Goal: Information Seeking & Learning: Learn about a topic

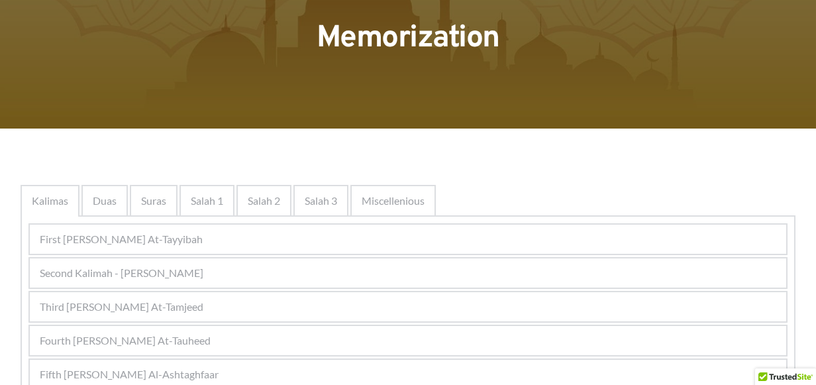
scroll to position [66, 0]
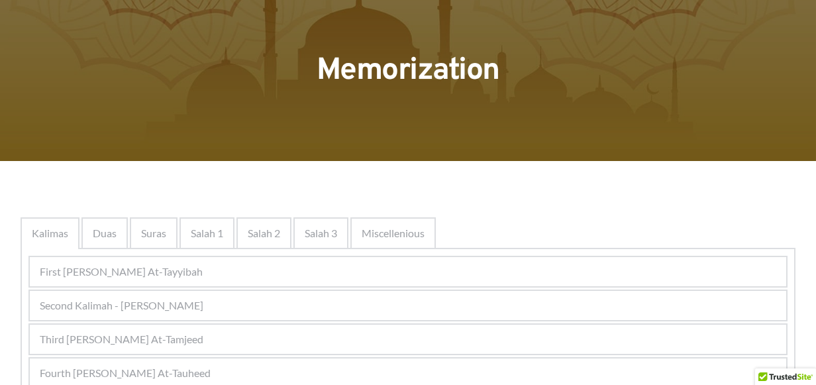
click at [237, 295] on div "Second Kalimah - [PERSON_NAME]" at bounding box center [408, 305] width 756 height 29
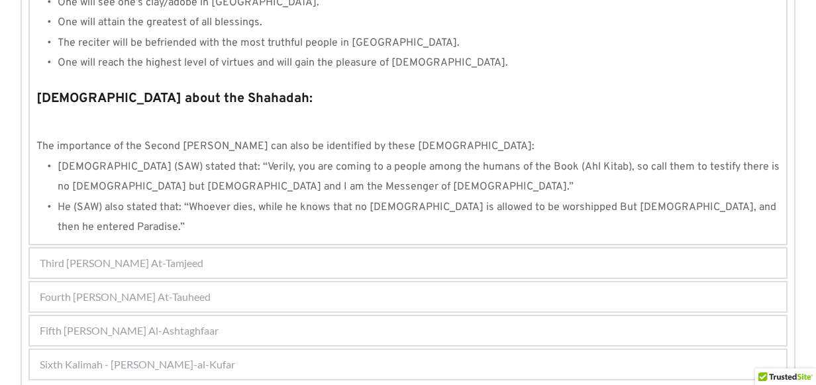
scroll to position [1496, 0]
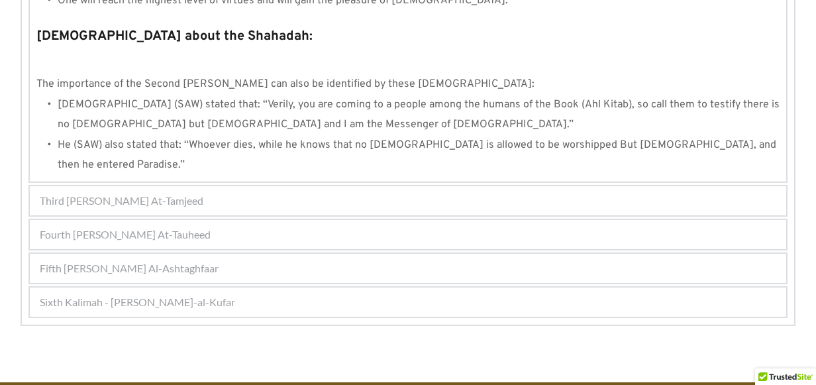
click at [222, 186] on div "Third [PERSON_NAME] At-Tamjeed" at bounding box center [408, 200] width 756 height 29
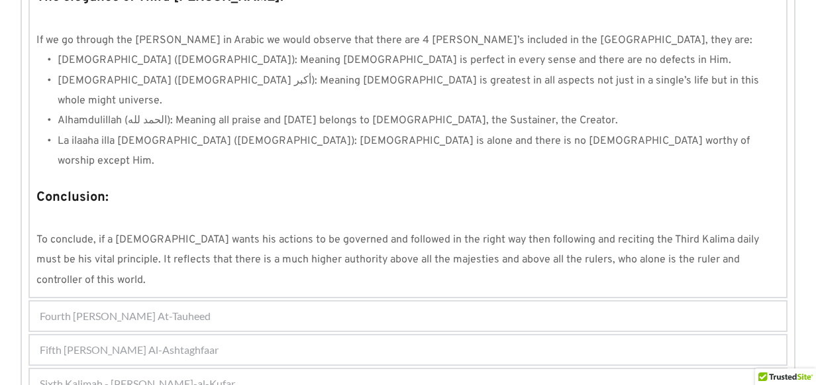
scroll to position [1245, 0]
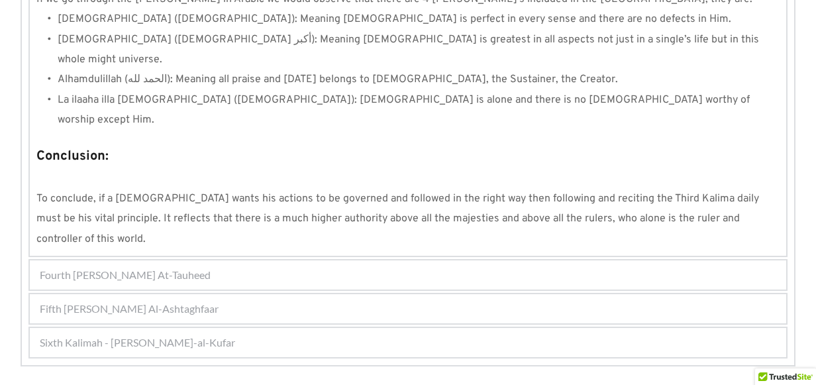
click at [458, 260] on div "Fourth [PERSON_NAME] At-Tauheed" at bounding box center [408, 274] width 756 height 29
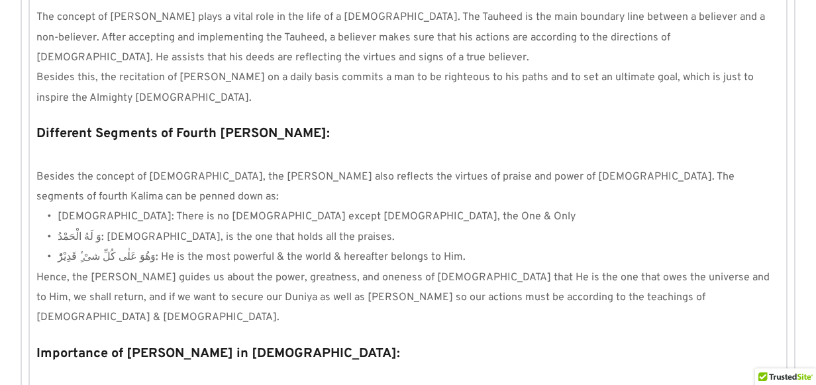
scroll to position [1314, 0]
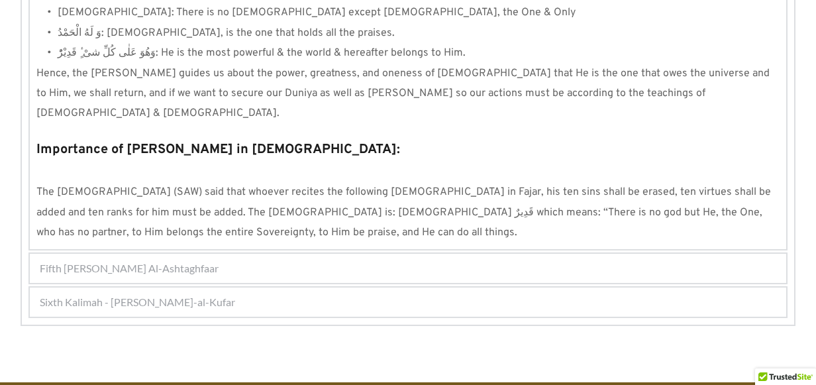
click at [288, 254] on div "Fifth [PERSON_NAME] Al-Ashtaghfaar" at bounding box center [408, 268] width 756 height 29
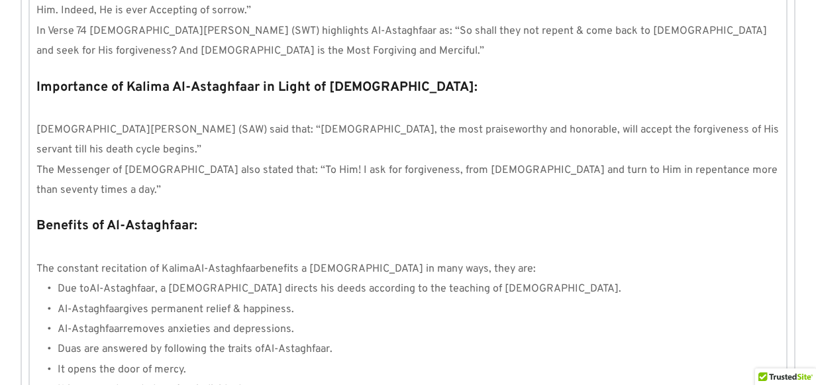
scroll to position [1551, 0]
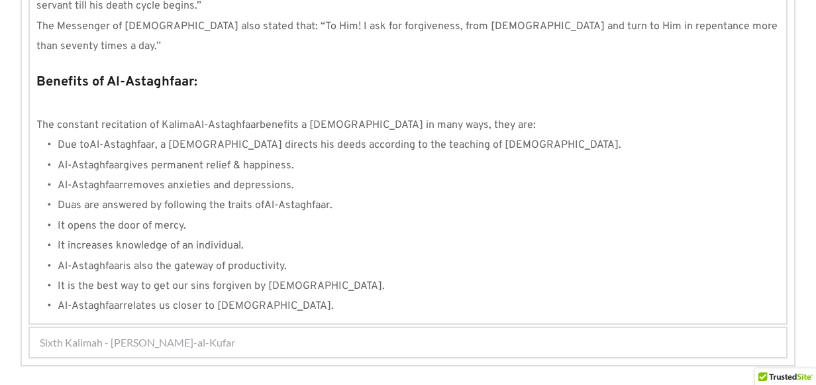
click at [260, 328] on div "Sixth Kalimah - [PERSON_NAME]-al-Kufar" at bounding box center [408, 342] width 756 height 29
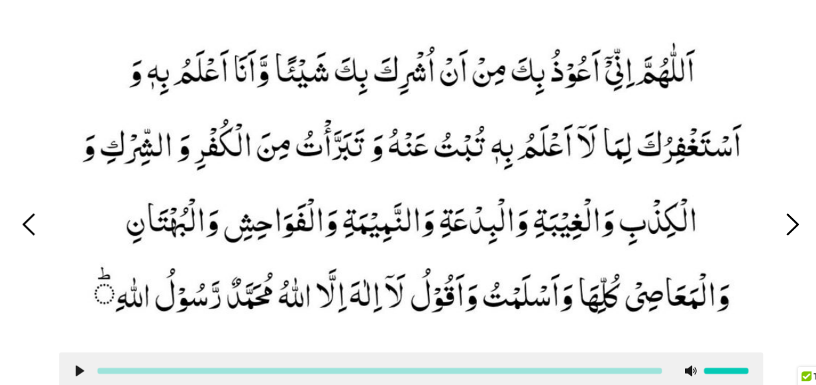
scroll to position [513, 0]
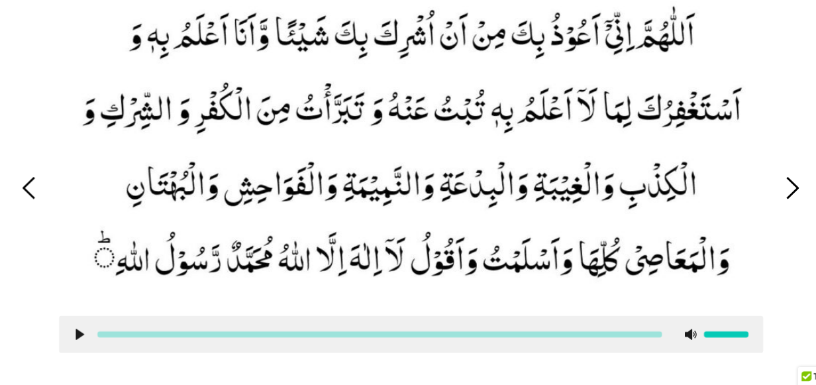
click at [108, 335] on use at bounding box center [111, 339] width 7 height 10
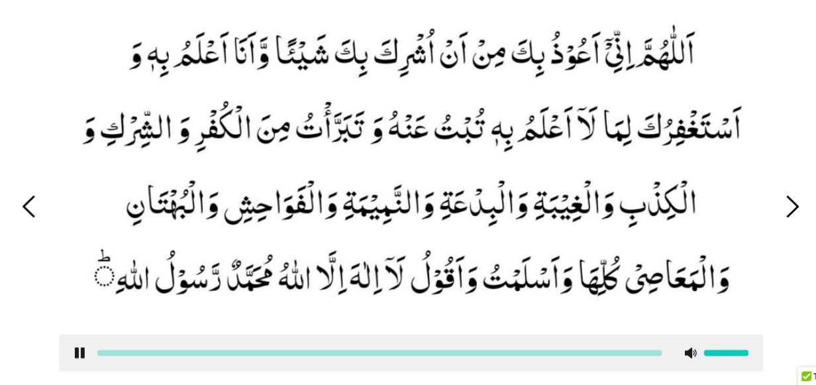
scroll to position [502, 0]
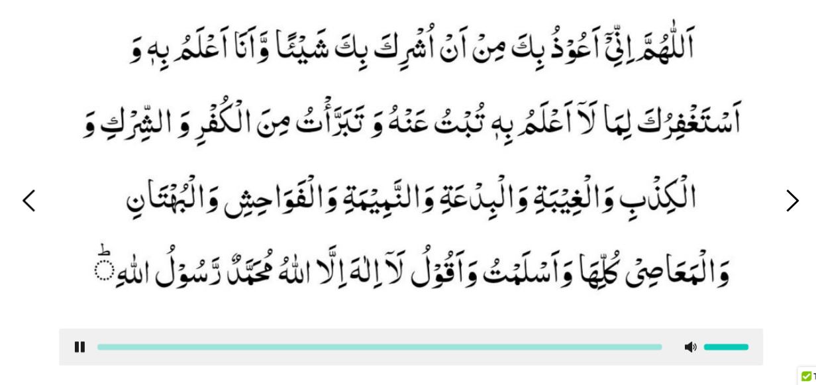
click at [109, 350] on use at bounding box center [111, 351] width 9 height 10
click at [109, 350] on use at bounding box center [111, 351] width 7 height 10
click at [109, 350] on use at bounding box center [111, 351] width 9 height 10
click at [109, 350] on use at bounding box center [111, 351] width 7 height 10
click at [109, 350] on use at bounding box center [111, 351] width 9 height 10
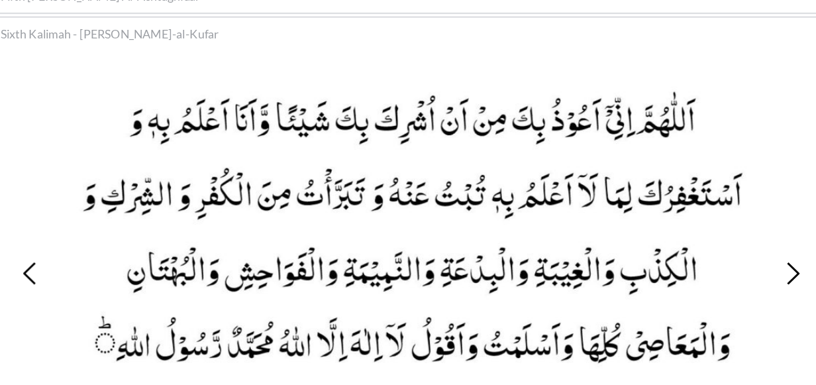
scroll to position [476, 0]
